Goal: Task Accomplishment & Management: Use online tool/utility

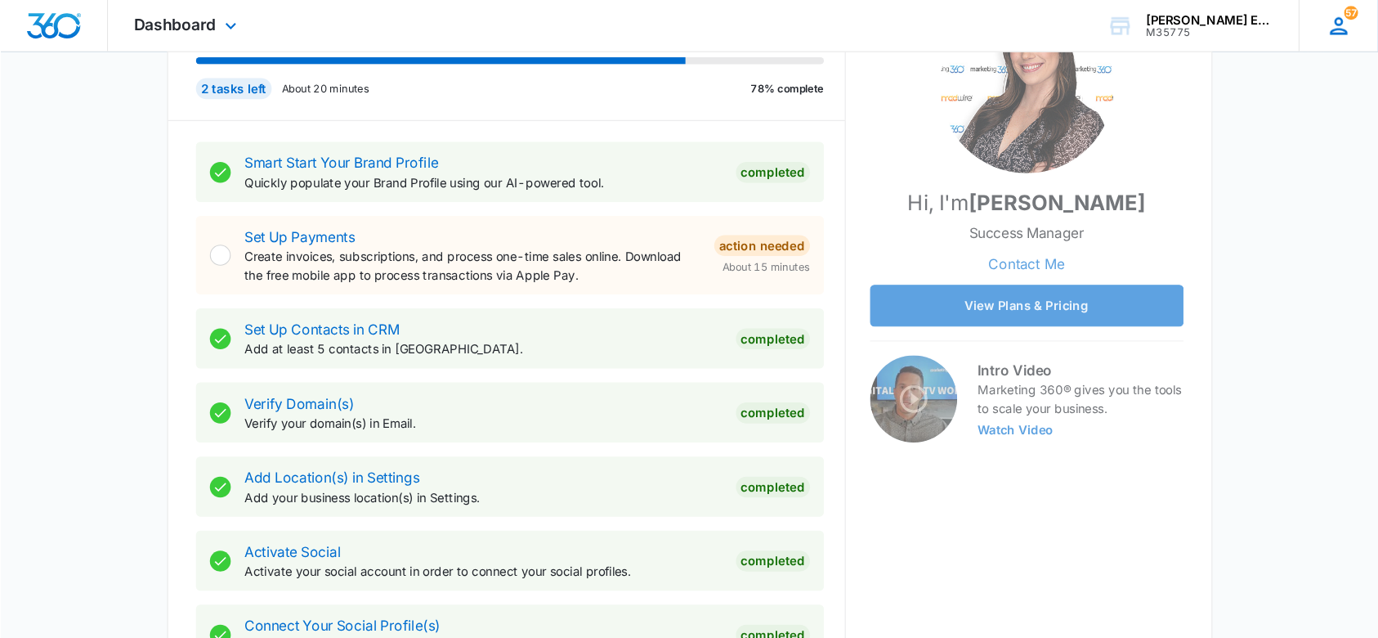
scroll to position [244, 0]
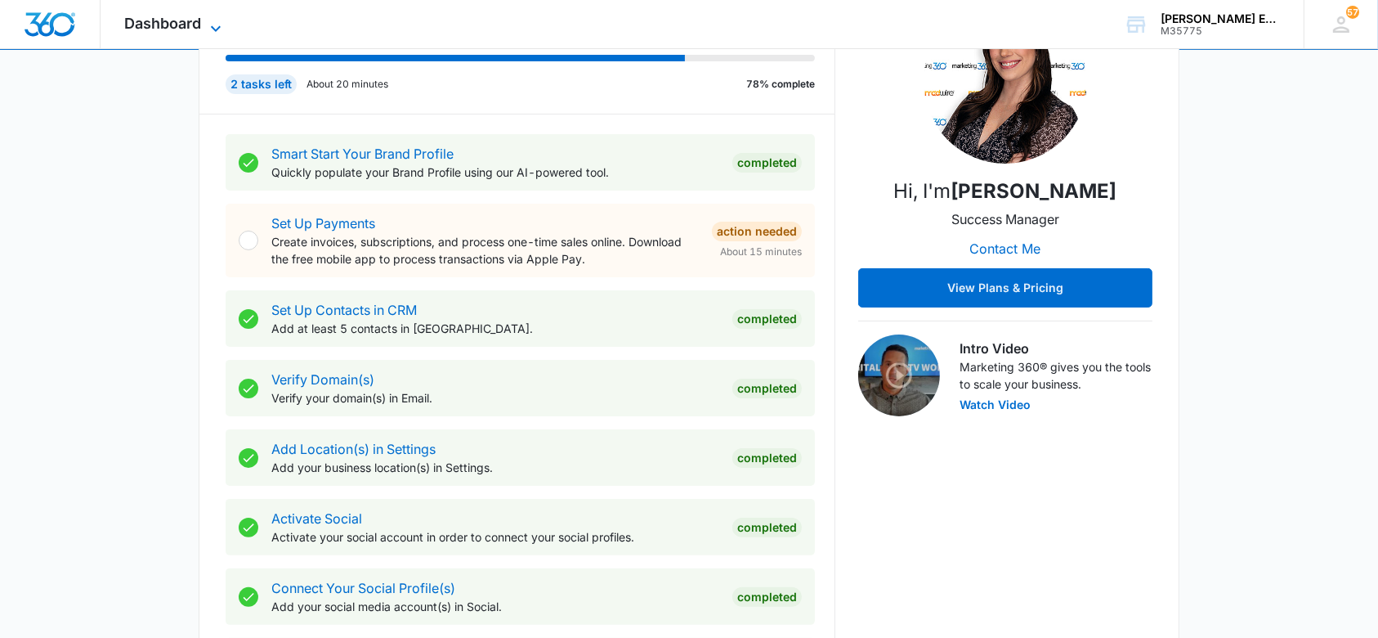
click at [209, 27] on icon at bounding box center [216, 29] width 20 height 20
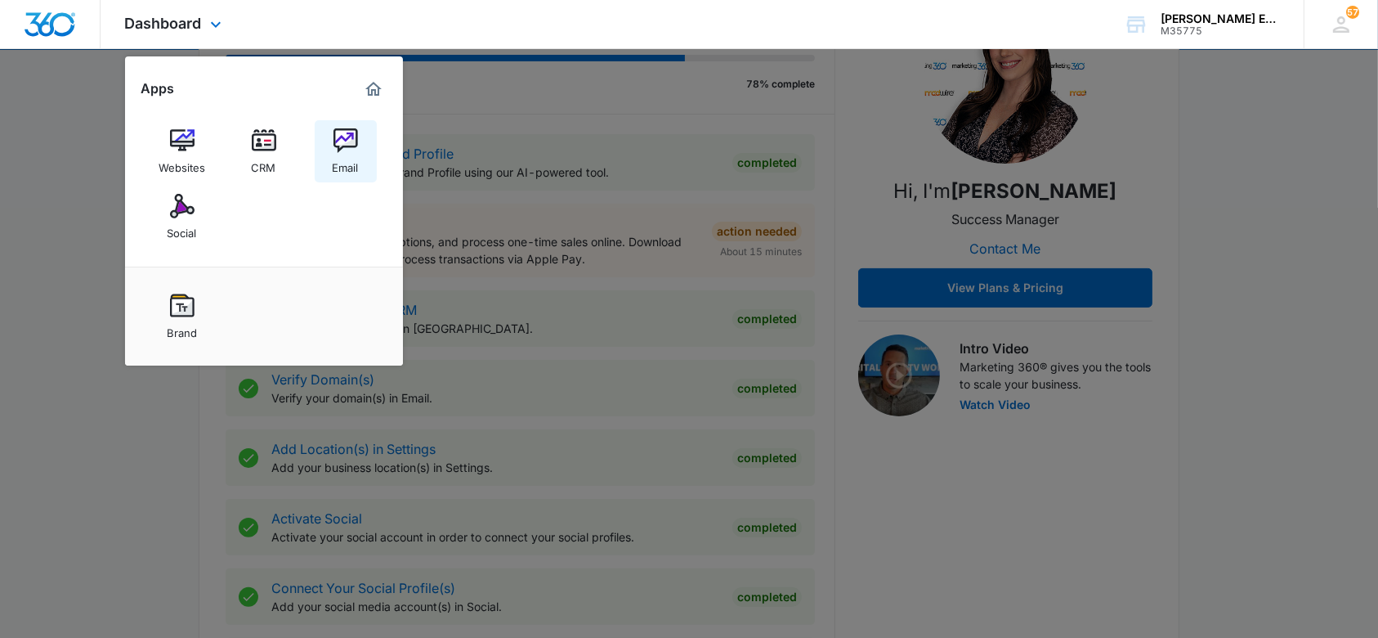
click at [348, 144] on img at bounding box center [345, 140] width 25 height 25
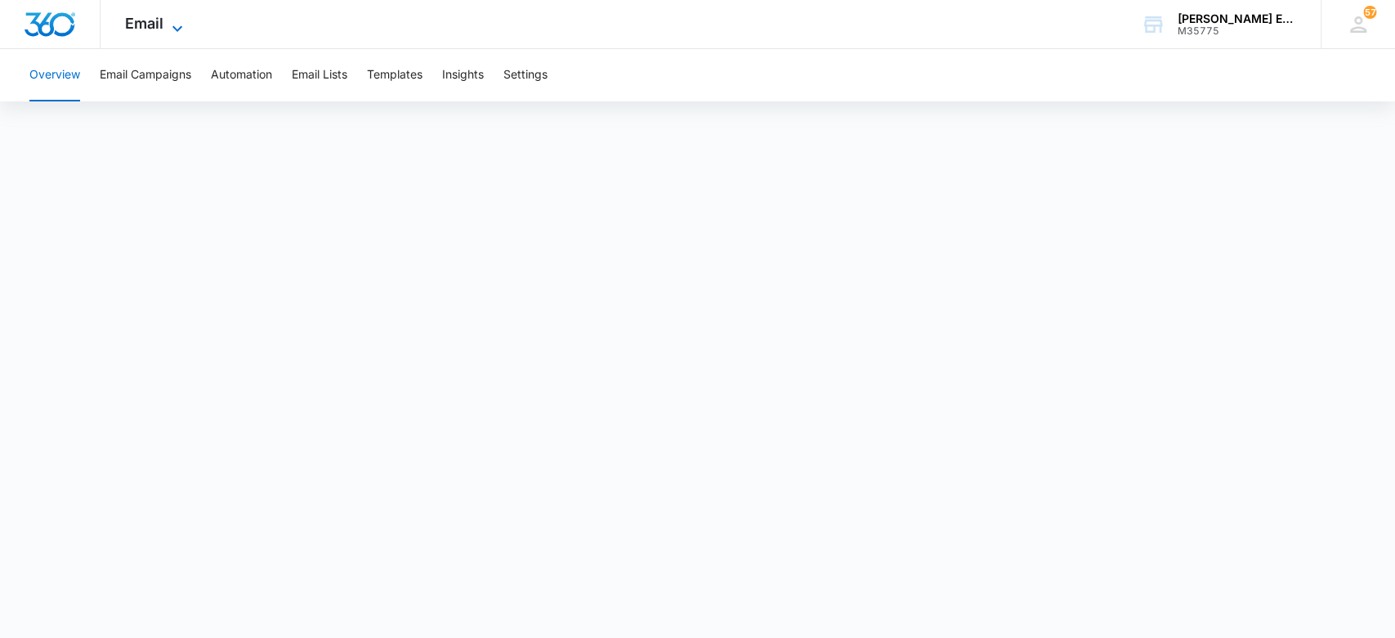
click at [177, 26] on icon at bounding box center [178, 29] width 20 height 20
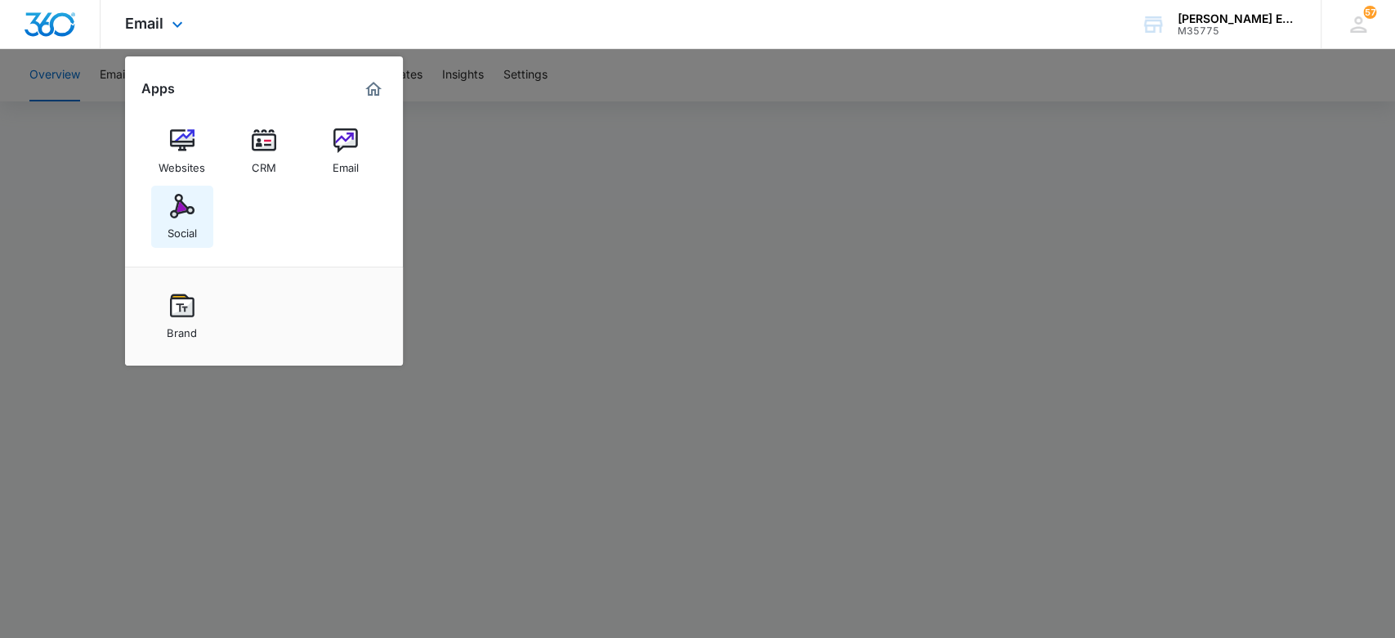
click at [191, 219] on div "Social" at bounding box center [182, 228] width 29 height 21
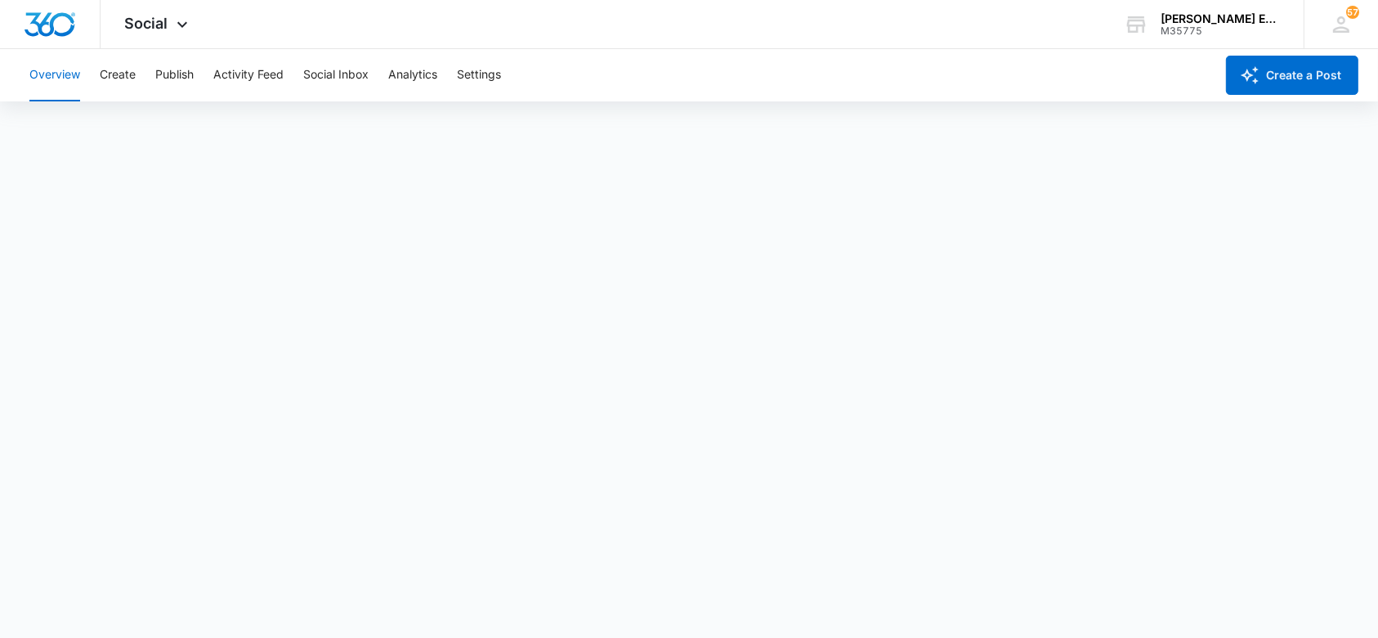
scroll to position [5, 0]
click at [171, 68] on button "Publish" at bounding box center [174, 75] width 38 height 52
drag, startPoint x: 198, startPoint y: 69, endPoint x: 206, endPoint y: 72, distance: 8.8
click at [204, 69] on div "Overview Create Publish Activity Feed Social Inbox Analytics Settings" at bounding box center [617, 75] width 1195 height 52
click at [131, 74] on button "Create" at bounding box center [118, 75] width 36 height 52
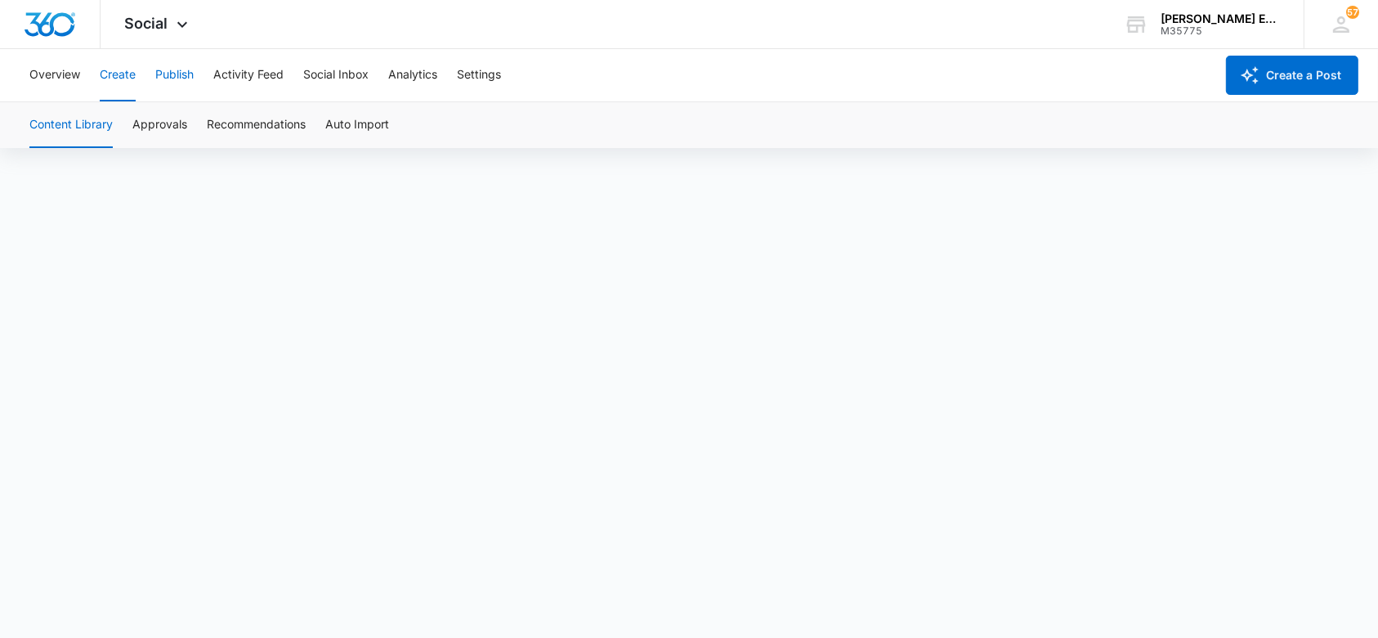
click at [175, 74] on button "Publish" at bounding box center [174, 75] width 38 height 52
click at [157, 75] on button "Publish" at bounding box center [174, 75] width 38 height 52
click at [186, 71] on button "Publish" at bounding box center [174, 75] width 38 height 52
click at [110, 74] on button "Create" at bounding box center [118, 75] width 36 height 52
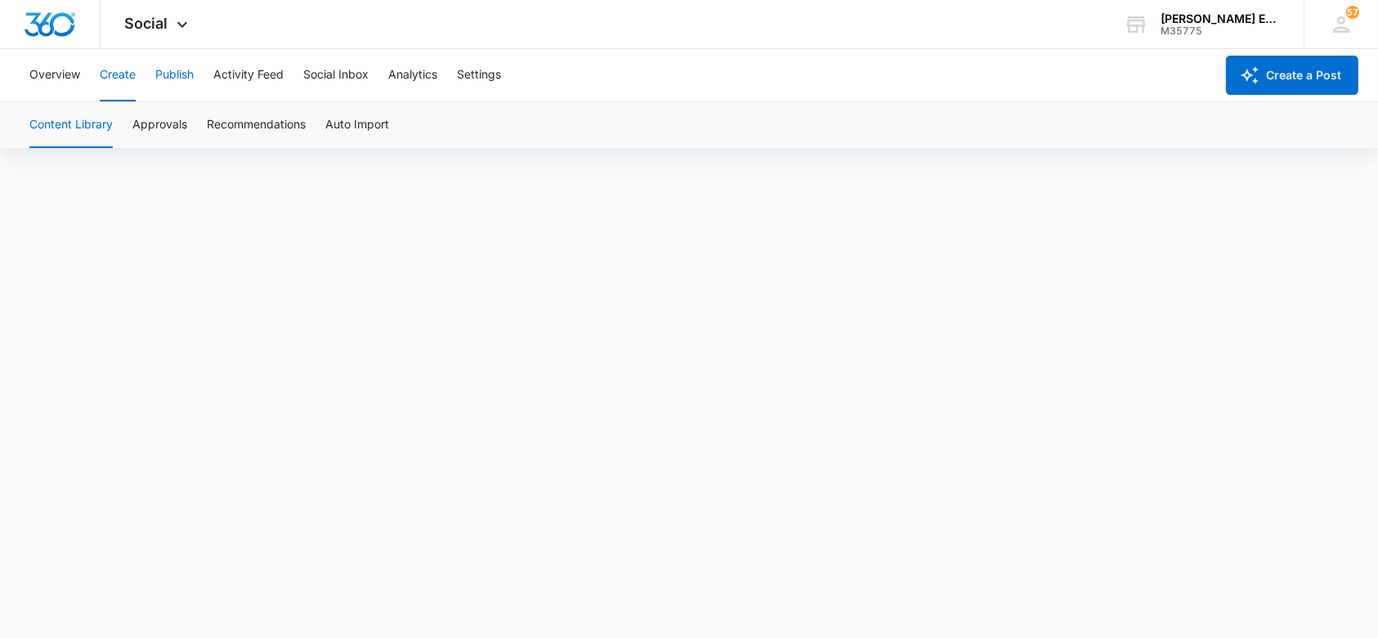
click at [162, 74] on button "Publish" at bounding box center [174, 75] width 38 height 52
click at [179, 71] on button "Publish" at bounding box center [174, 75] width 38 height 52
click at [164, 66] on button "Publish" at bounding box center [174, 75] width 38 height 52
click at [185, 71] on button "Publish" at bounding box center [174, 75] width 38 height 52
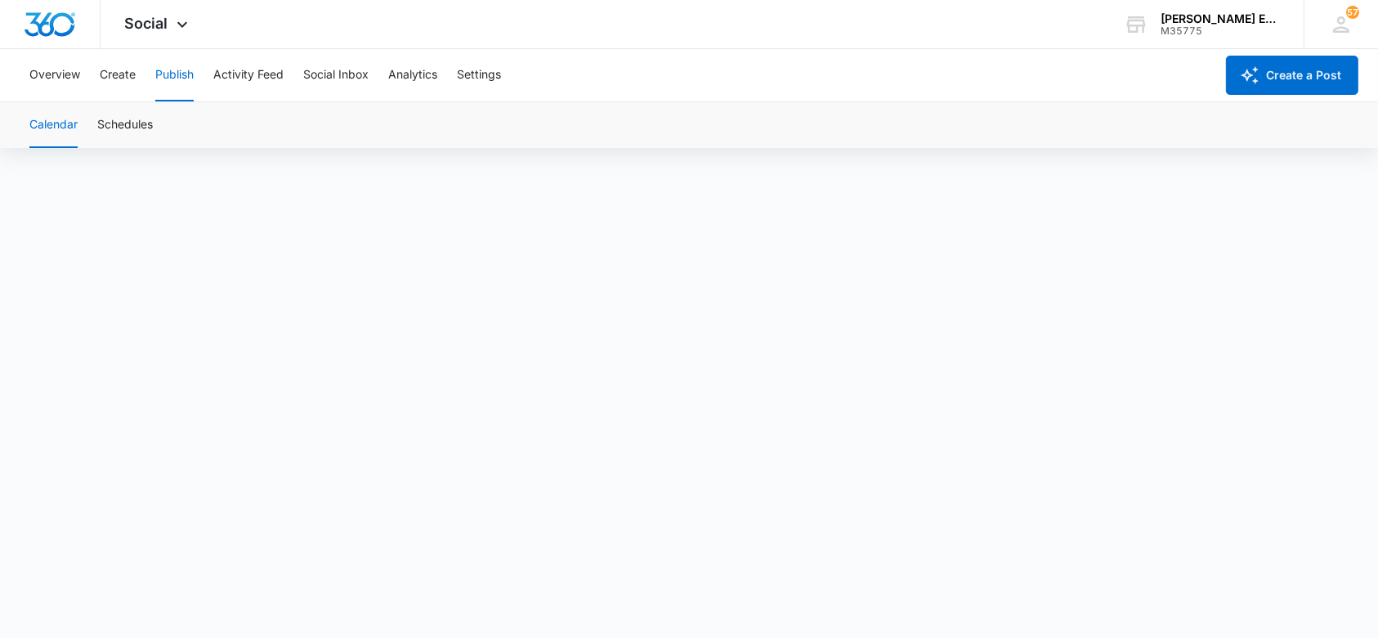
scroll to position [0, 0]
